Goal: Task Accomplishment & Management: Manage account settings

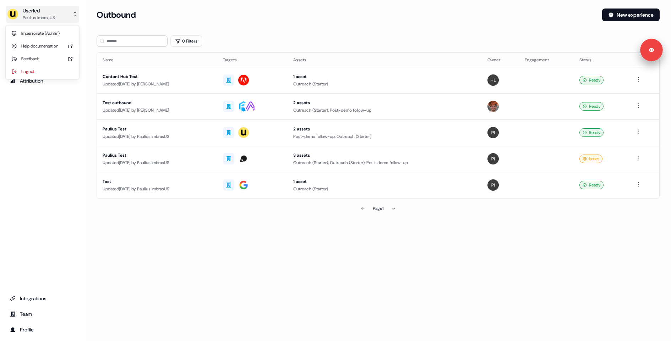
click at [55, 16] on div "Paulius ImbrasUS" at bounding box center [39, 17] width 32 height 7
click at [48, 33] on div "Impersonate (Admin)" at bounding box center [42, 33] width 67 height 13
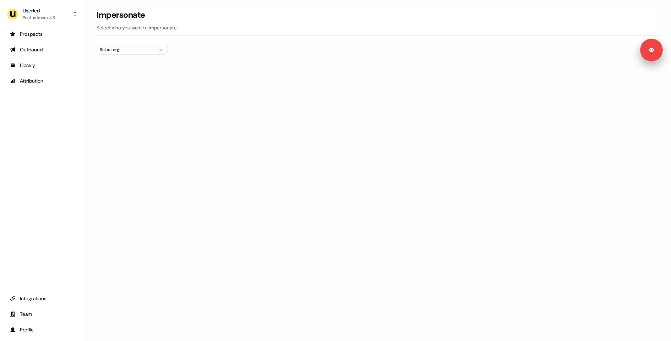
click at [141, 52] on div "Select org" at bounding box center [126, 49] width 53 height 7
type input "***"
click at [110, 85] on div "Zoovu" at bounding box center [132, 86] width 70 height 11
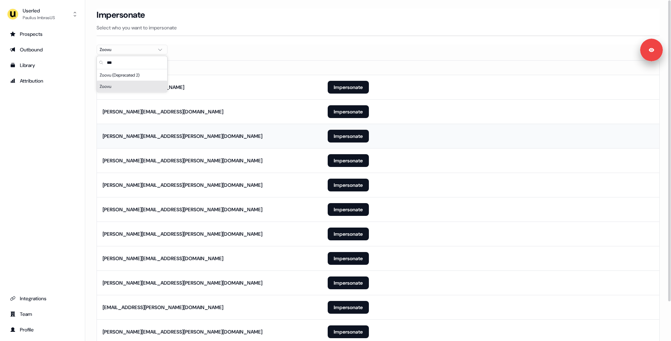
click at [266, 129] on td "nicolas.zaidan@zoovu.com" at bounding box center [209, 136] width 225 height 24
click at [341, 109] on button "Impersonate" at bounding box center [348, 111] width 41 height 13
